Goal: Task Accomplishment & Management: Use online tool/utility

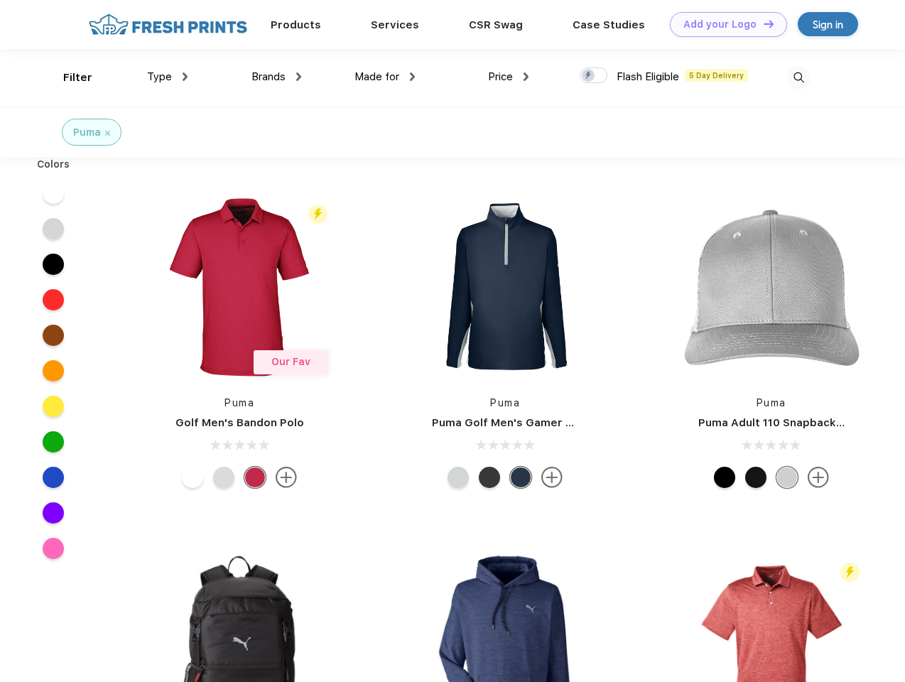
click at [723, 24] on link "Add your Logo Design Tool" at bounding box center [728, 24] width 117 height 25
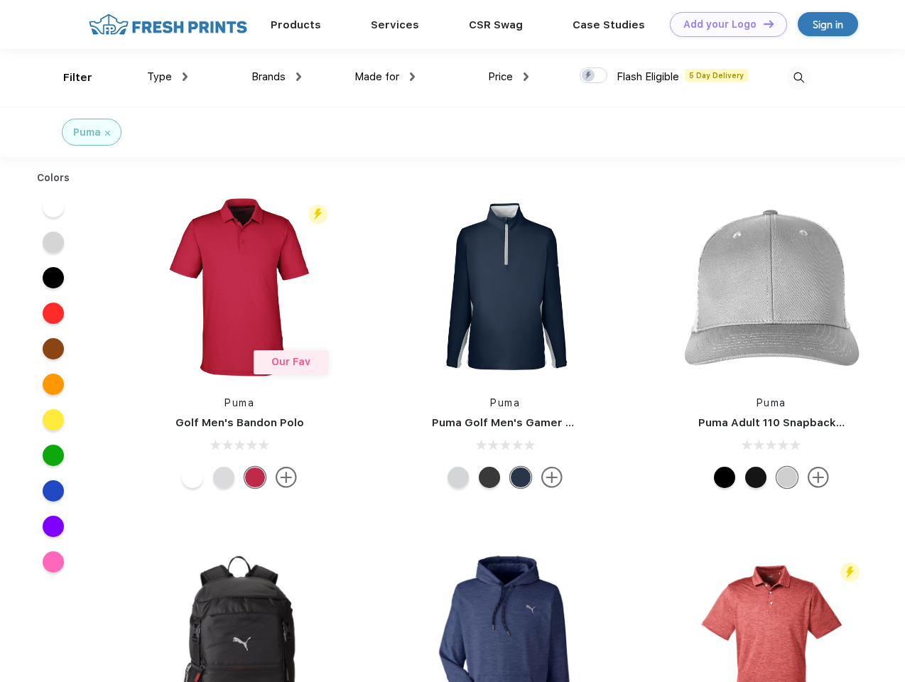
click at [0, 0] on div "Design Tool" at bounding box center [0, 0] width 0 height 0
click at [762, 23] on link "Add your Logo Design Tool" at bounding box center [728, 24] width 117 height 25
click at [68, 77] on div "Filter" at bounding box center [77, 78] width 29 height 16
click at [168, 77] on span "Type" at bounding box center [159, 76] width 25 height 13
click at [276, 77] on span "Brands" at bounding box center [268, 76] width 34 height 13
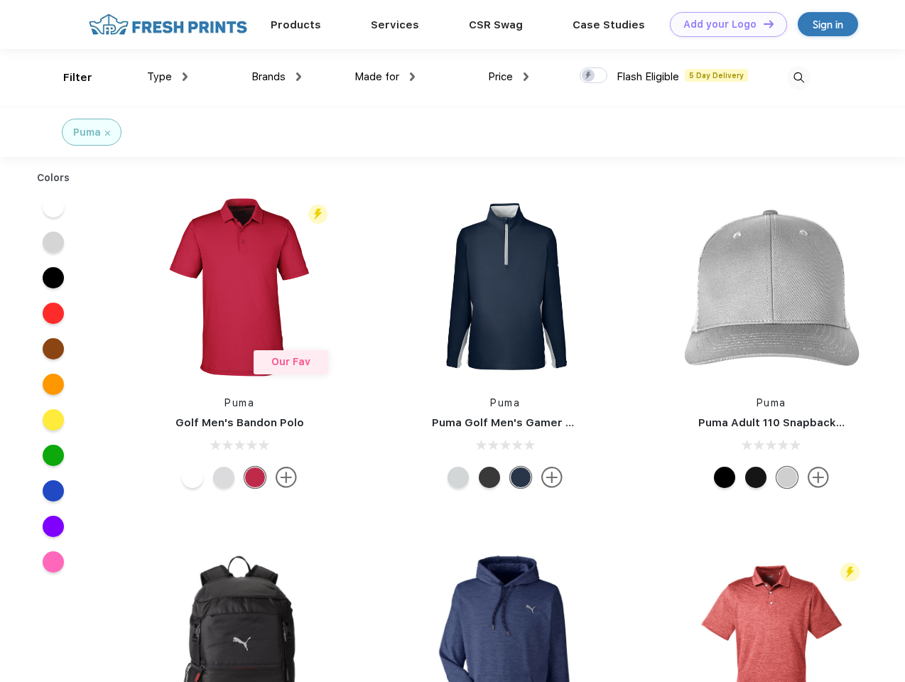
click at [385, 77] on span "Made for" at bounding box center [376, 76] width 45 height 13
click at [509, 77] on span "Price" at bounding box center [500, 76] width 25 height 13
click at [594, 76] on div at bounding box center [594, 75] width 28 height 16
click at [589, 76] on input "checkbox" at bounding box center [584, 71] width 9 height 9
click at [798, 77] on img at bounding box center [798, 77] width 23 height 23
